Goal: Task Accomplishment & Management: Complete application form

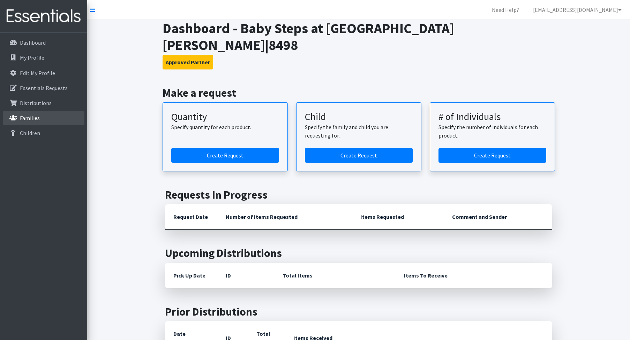
click at [34, 116] on p "Families" at bounding box center [30, 117] width 20 height 7
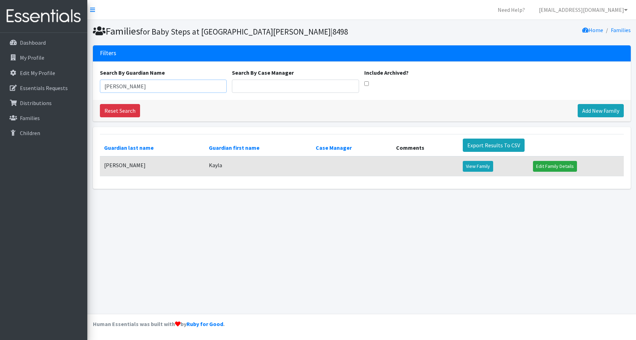
click at [158, 88] on input "[PERSON_NAME]" at bounding box center [163, 86] width 127 height 13
drag, startPoint x: 126, startPoint y: 87, endPoint x: 77, endPoint y: 87, distance: 48.5
click at [77, 87] on div "Need Help? babysteps@stelizabeth.com Organization Settings My Co-Workers My Pro…" at bounding box center [318, 170] width 636 height 340
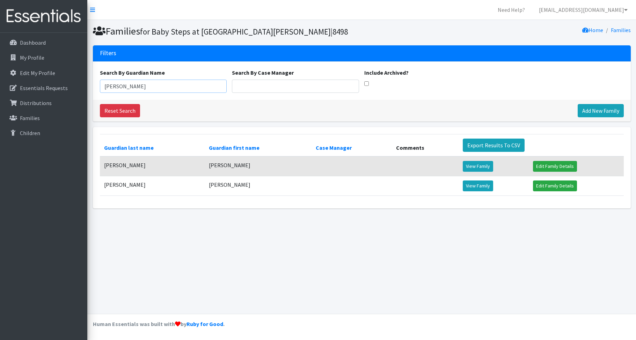
drag, startPoint x: 129, startPoint y: 87, endPoint x: 106, endPoint y: 87, distance: 23.0
click at [106, 87] on input "mariah" at bounding box center [163, 86] width 127 height 13
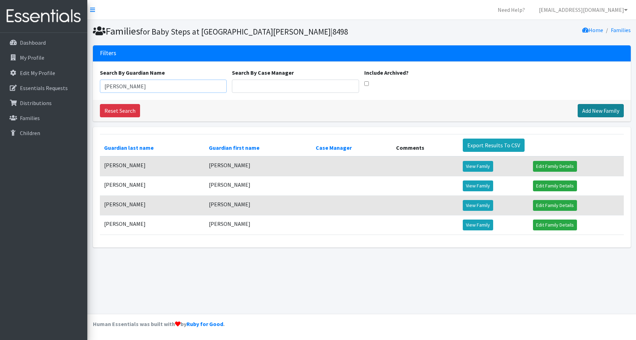
type input "erica"
click at [593, 105] on link "Add New Family" at bounding box center [600, 110] width 46 height 13
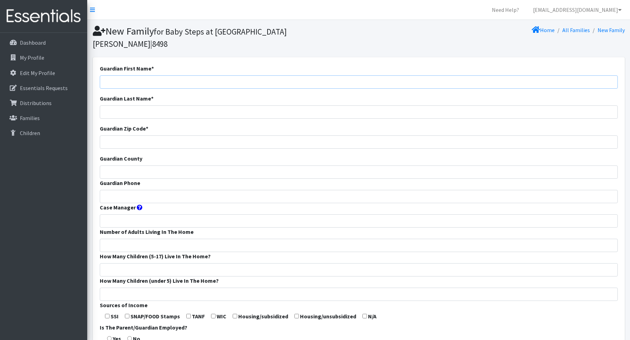
click at [145, 75] on input "Guardian First Name *" at bounding box center [359, 81] width 518 height 13
type input "[PERSON_NAME]"
type input "Miller"
type input "47025"
click at [140, 165] on input "Guardian County" at bounding box center [359, 171] width 518 height 13
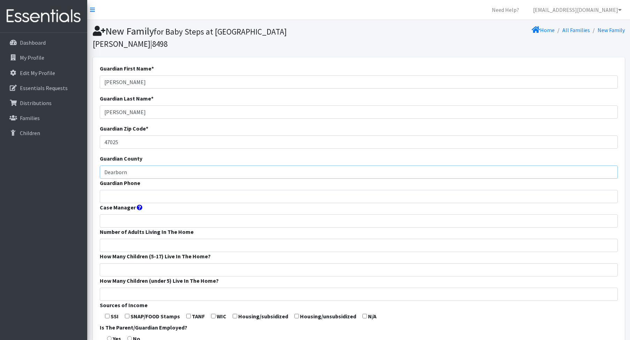
type input "Dearborn"
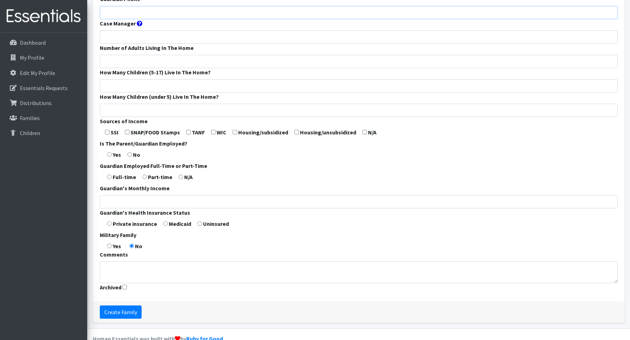
scroll to position [187, 0]
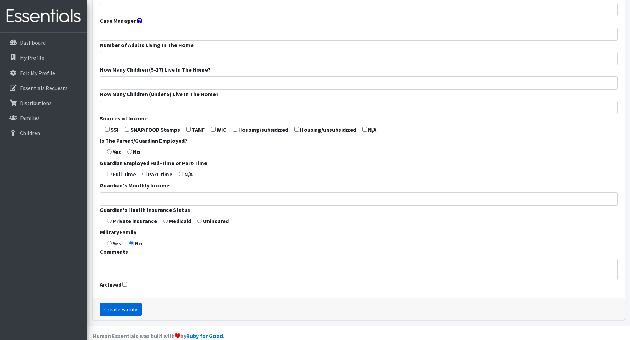
click at [111, 303] on input "Create Family" at bounding box center [121, 309] width 42 height 13
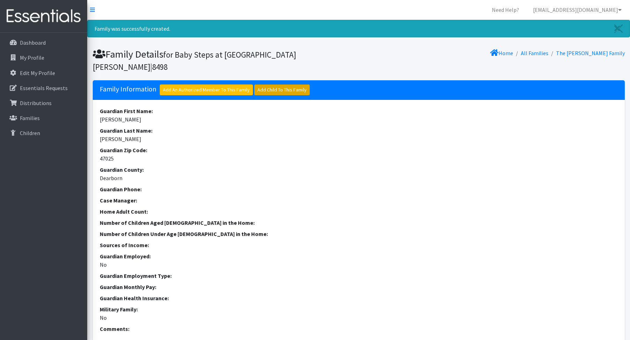
click at [278, 84] on link "Add Child To This Family" at bounding box center [281, 89] width 55 height 11
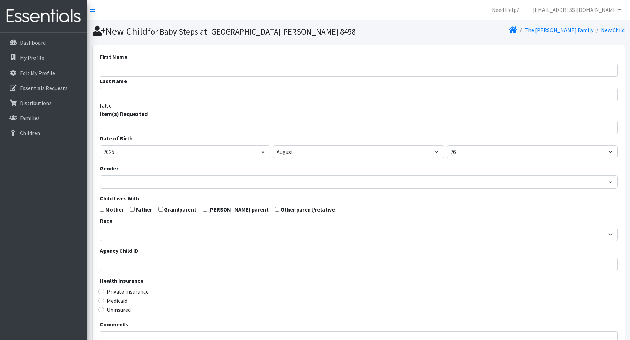
select select
click at [156, 147] on select "2005 2006 2007 2008 2009 2010 2011 2012 2013 2014 2015 2016 2017 2018 2019 2020…" at bounding box center [185, 151] width 171 height 13
click at [265, 154] on select "2005 2006 2007 2008 2009 2010 2011 2012 2013 2014 2015 2016 2017 2018 2019 2020…" at bounding box center [185, 151] width 171 height 13
select select "2023"
click at [100, 145] on select "2005 2006 2007 2008 2009 2010 2011 2012 2013 2014 2015 2016 2017 2018 2019 2020…" at bounding box center [185, 151] width 171 height 13
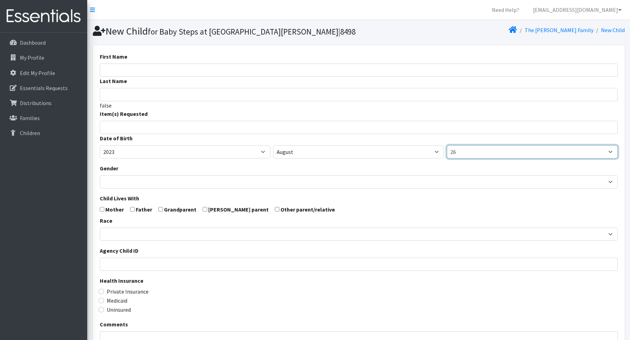
click at [488, 151] on select "1 2 3 4 5 6 7 8 9 10 11 12 13 14 15 16 17 18 19 20 21 22 23 24 25 26 27 28 29 3…" at bounding box center [532, 151] width 171 height 13
select select "28"
click at [447, 145] on select "1 2 3 4 5 6 7 8 9 10 11 12 13 14 15 16 17 18 19 20 21 22 23 24 25 26 27 28 29 3…" at bounding box center [532, 151] width 171 height 13
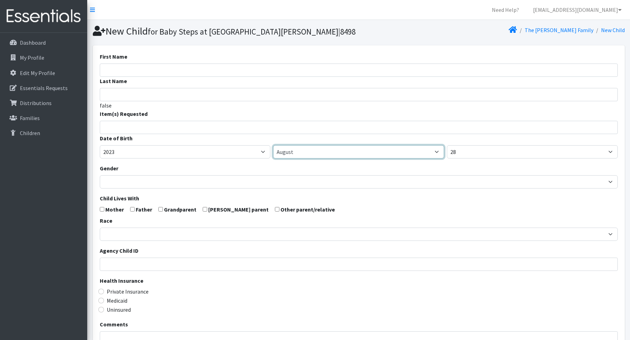
click at [371, 150] on select "January February March April May June July August September October November De…" at bounding box center [358, 151] width 171 height 13
select select "5"
click at [273, 145] on select "January February March April May June July August September October November De…" at bounding box center [358, 151] width 171 height 13
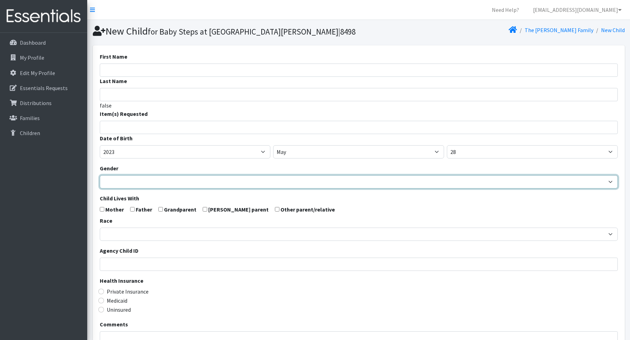
click at [246, 184] on select "Male Female" at bounding box center [359, 181] width 518 height 13
select select "[DEMOGRAPHIC_DATA]"
click at [100, 175] on select "Male Female" at bounding box center [359, 181] width 518 height 13
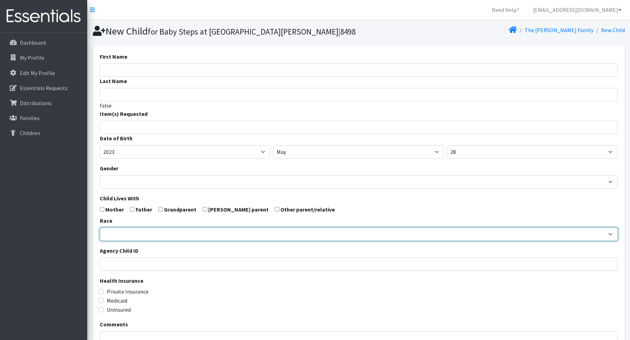
click at [198, 233] on select "African American Caucasian Hispanic Asian American Indian Pacific Islander Mult…" at bounding box center [359, 234] width 518 height 13
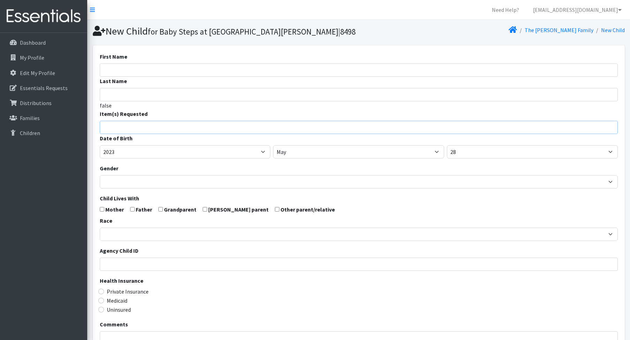
click at [180, 125] on input "search" at bounding box center [364, 126] width 516 height 6
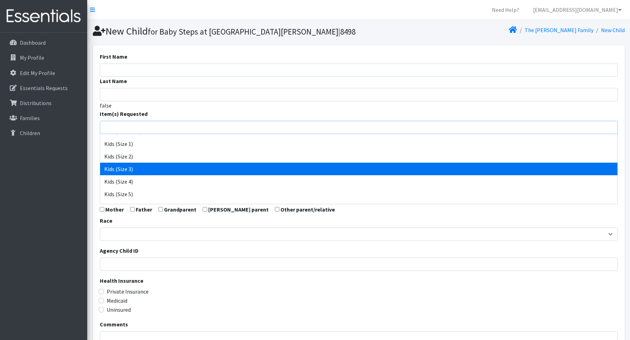
scroll to position [140, 0]
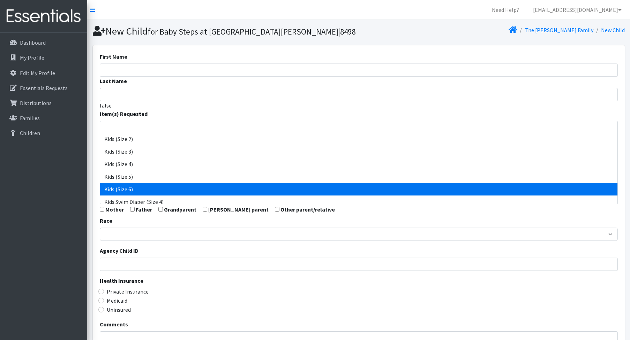
select select "1216"
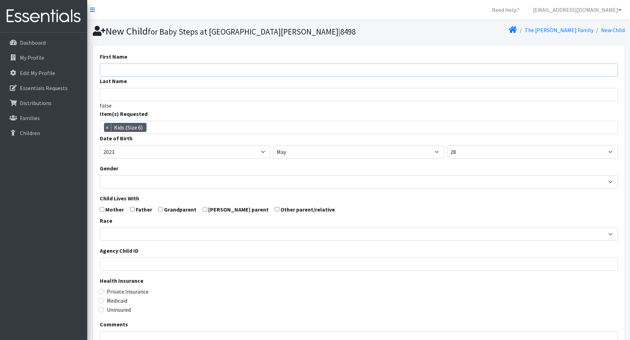
click at [165, 69] on input "First Name" at bounding box center [359, 70] width 518 height 13
type input "[PERSON_NAME]"
click at [162, 69] on input "First Name" at bounding box center [359, 70] width 518 height 13
type input "Ayven"
click at [103, 209] on input "checkbox" at bounding box center [102, 209] width 5 height 5
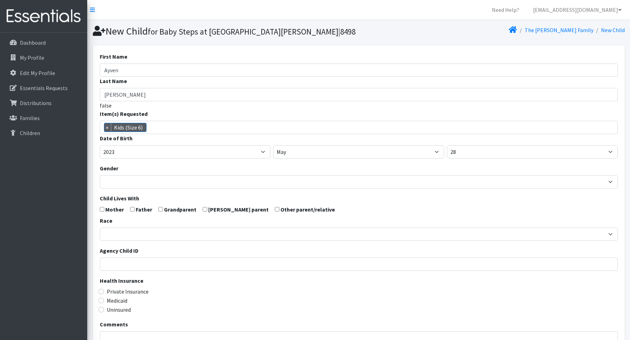
checkbox input "true"
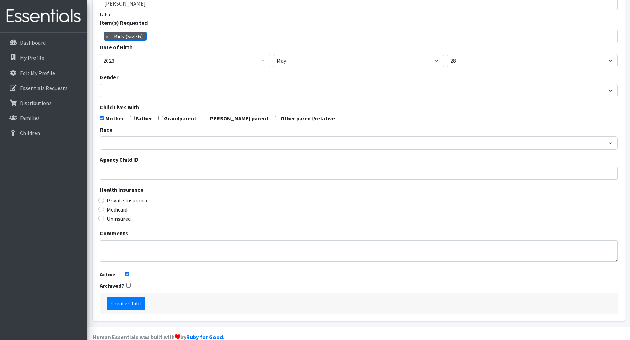
scroll to position [104, 0]
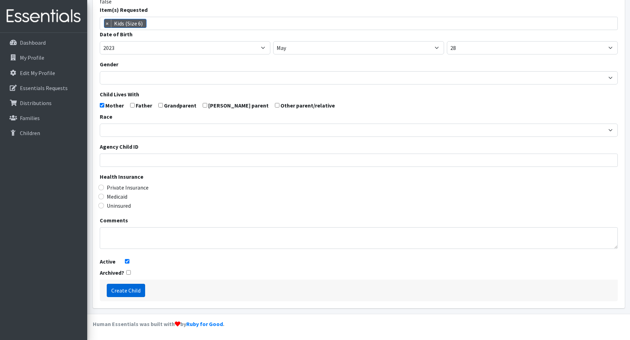
click at [123, 290] on input "Create Child" at bounding box center [126, 290] width 38 height 13
